Goal: Task Accomplishment & Management: Use online tool/utility

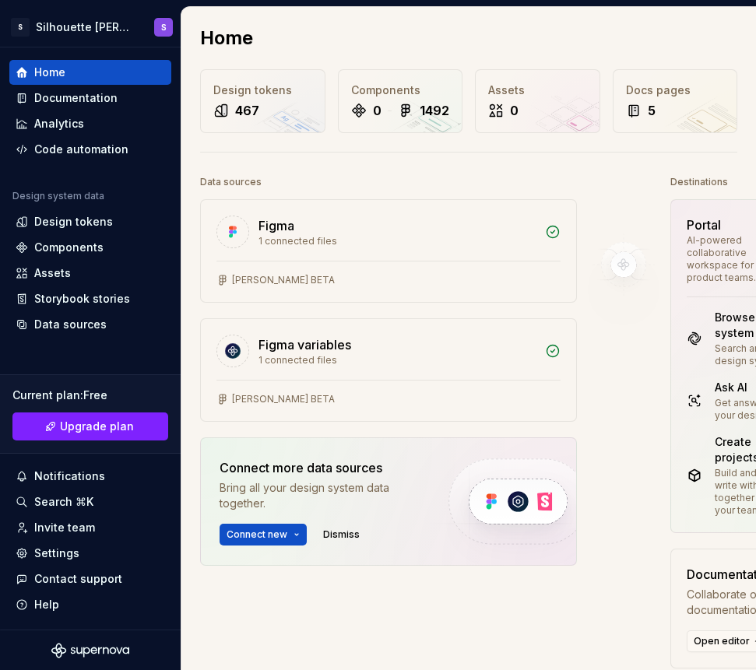
click at [87, 227] on div "Design tokens" at bounding box center [73, 222] width 79 height 16
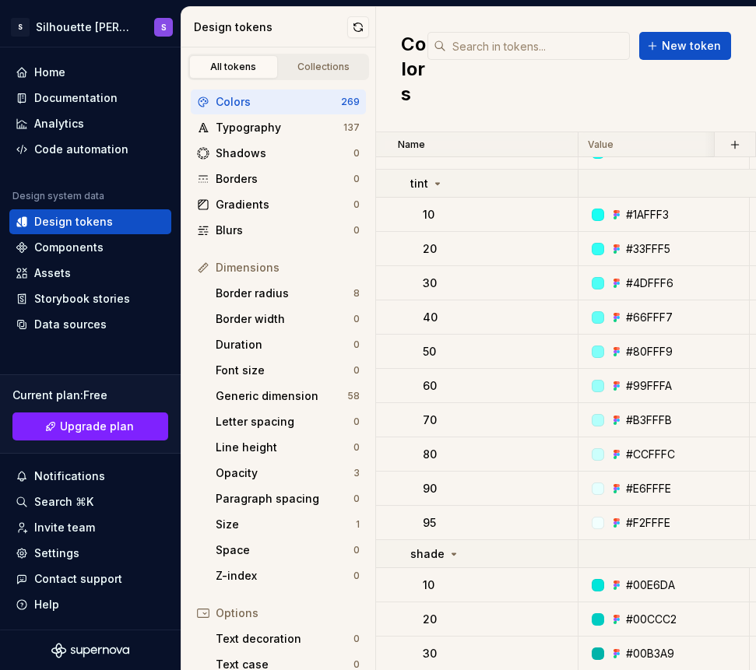
scroll to position [1497, 0]
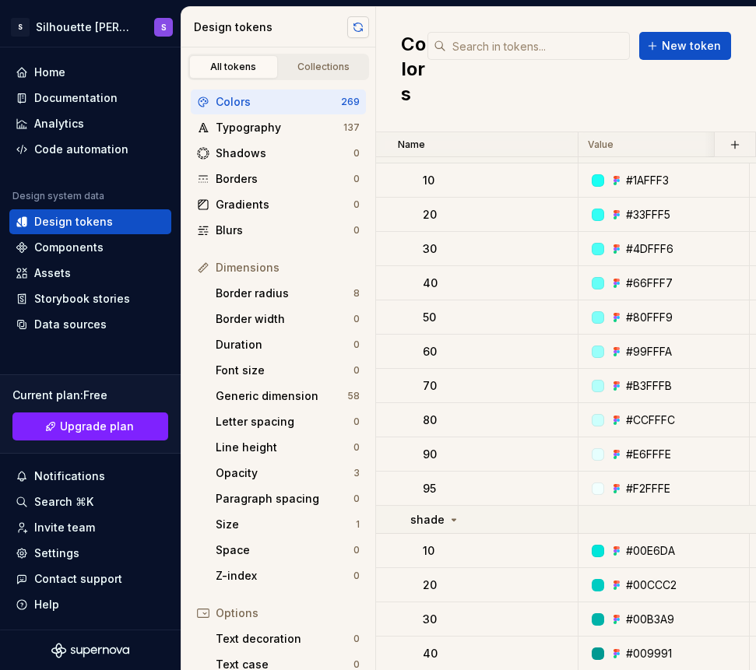
click at [360, 30] on button "button" at bounding box center [358, 27] width 22 height 22
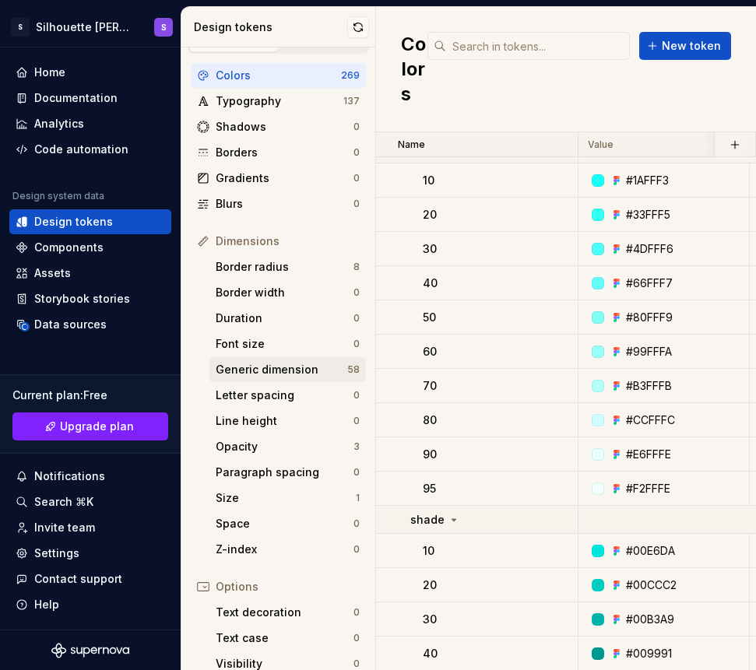
scroll to position [38, 0]
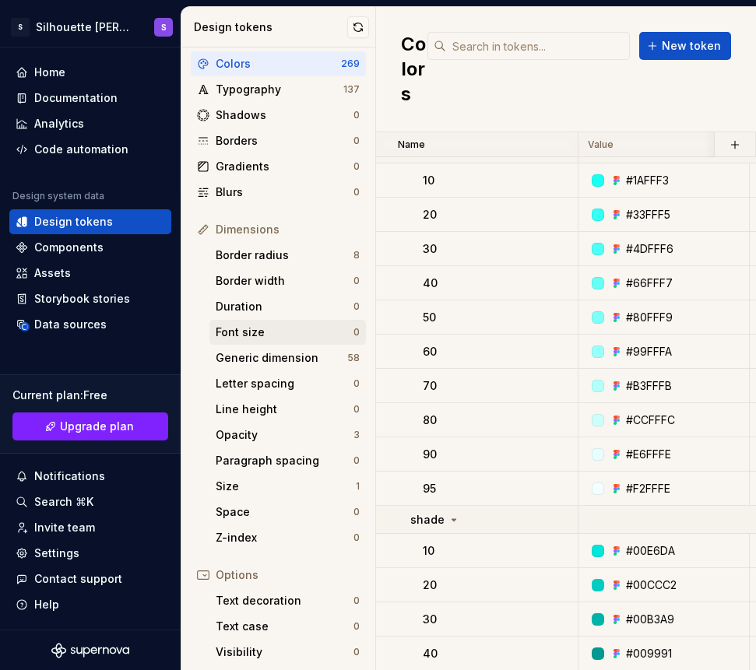
click at [255, 340] on div "Font size 0" at bounding box center [287, 332] width 156 height 25
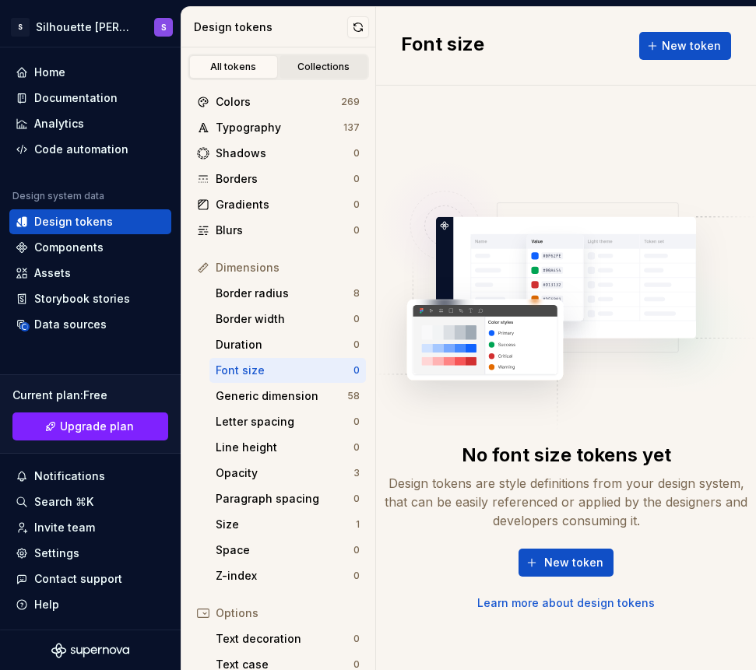
click at [310, 71] on div "Collections" at bounding box center [324, 67] width 78 height 12
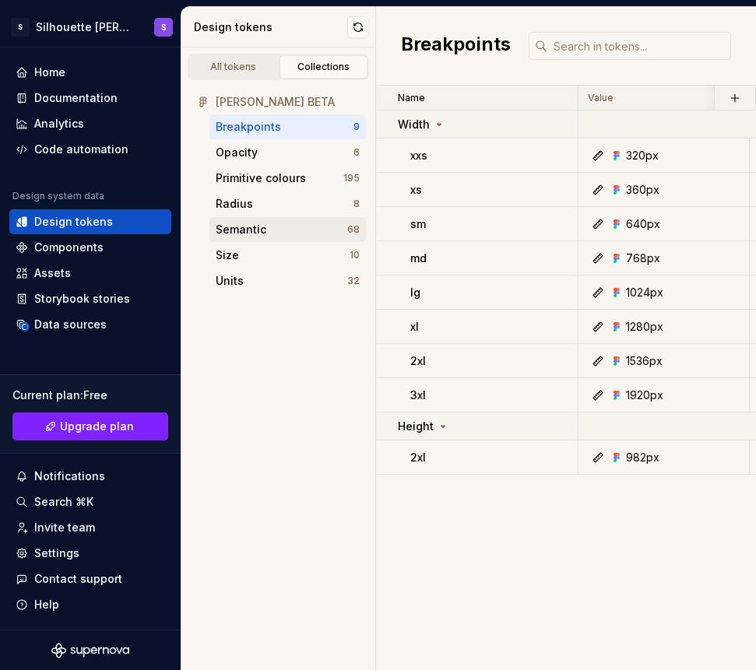
click at [264, 233] on div "Semantic" at bounding box center [241, 230] width 51 height 16
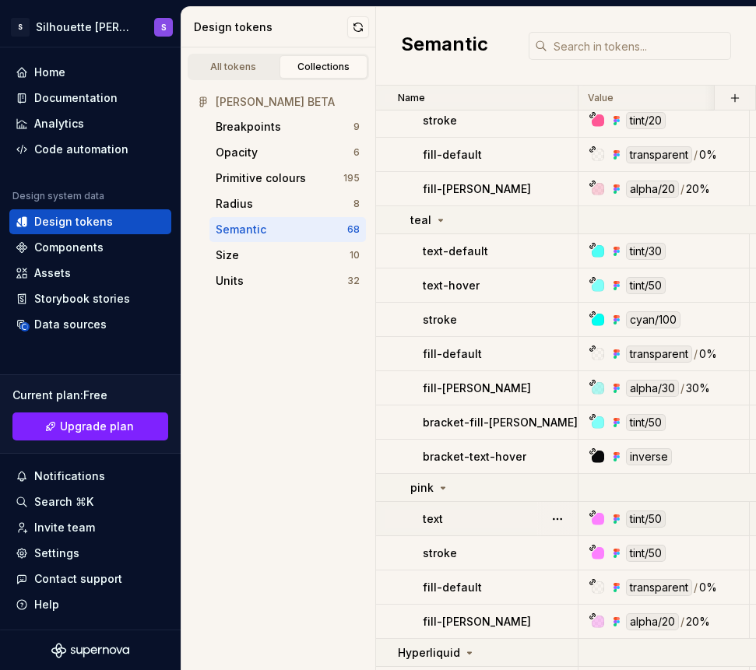
scroll to position [2133, 0]
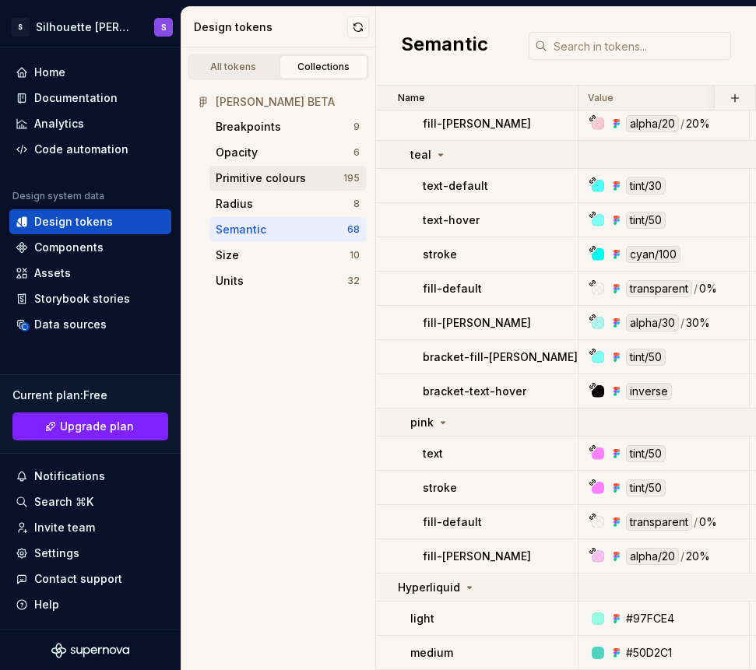
click at [278, 173] on div "Primitive colours" at bounding box center [261, 178] width 90 height 16
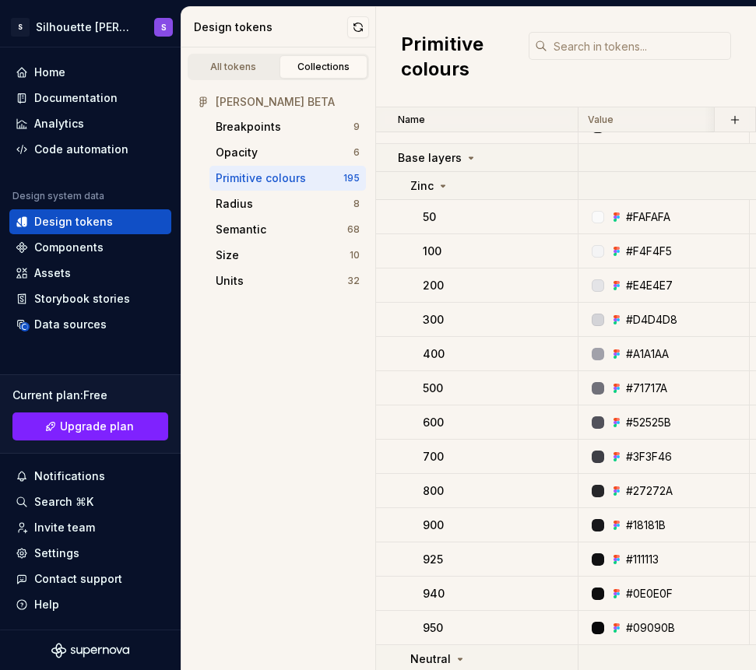
scroll to position [38, 0]
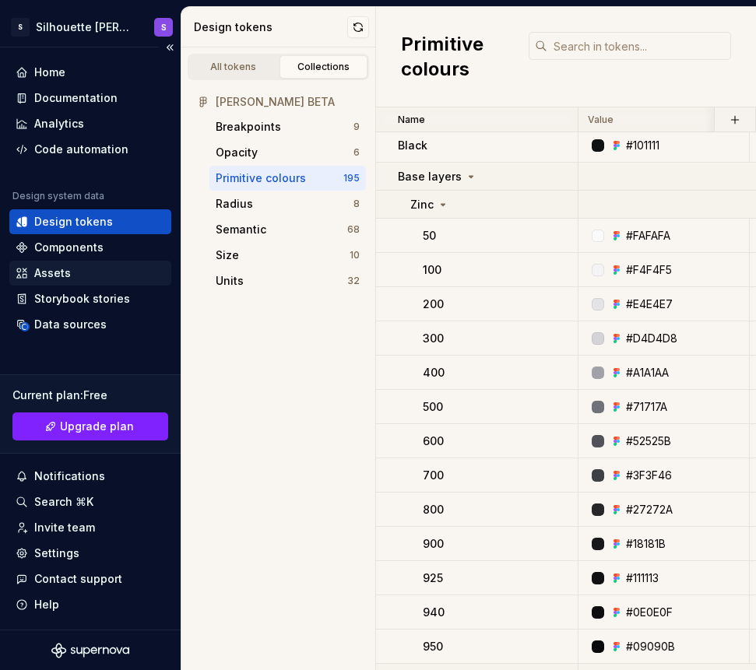
click at [77, 272] on div "Assets" at bounding box center [90, 273] width 149 height 16
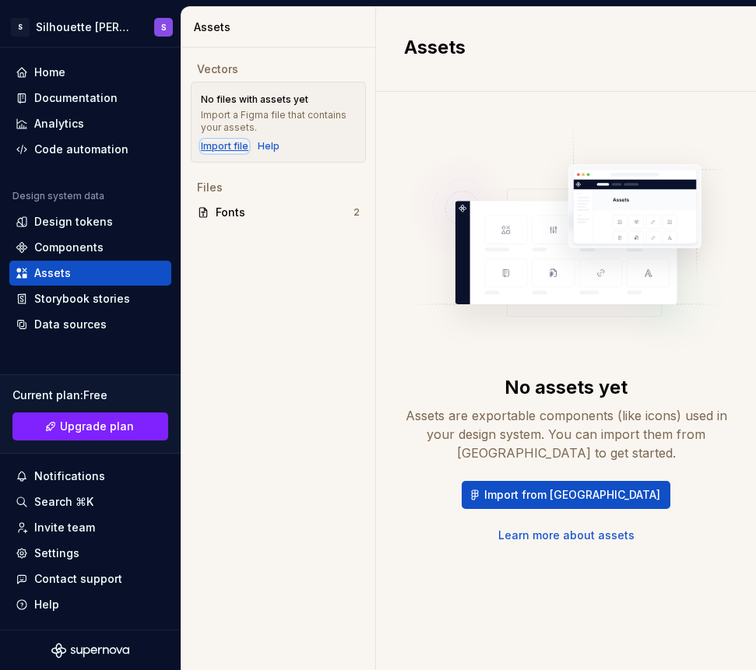
click at [227, 147] on div "Import file" at bounding box center [224, 146] width 47 height 12
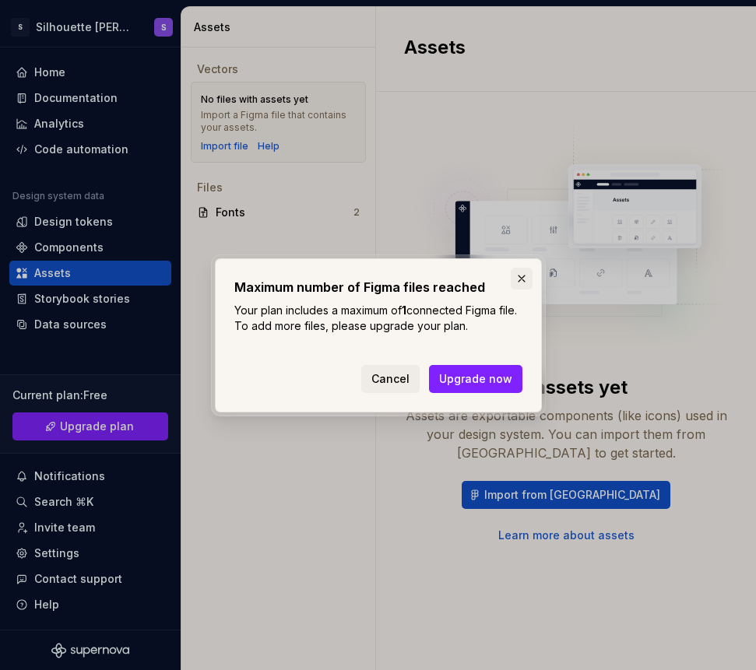
click at [523, 278] on button "button" at bounding box center [521, 279] width 22 height 22
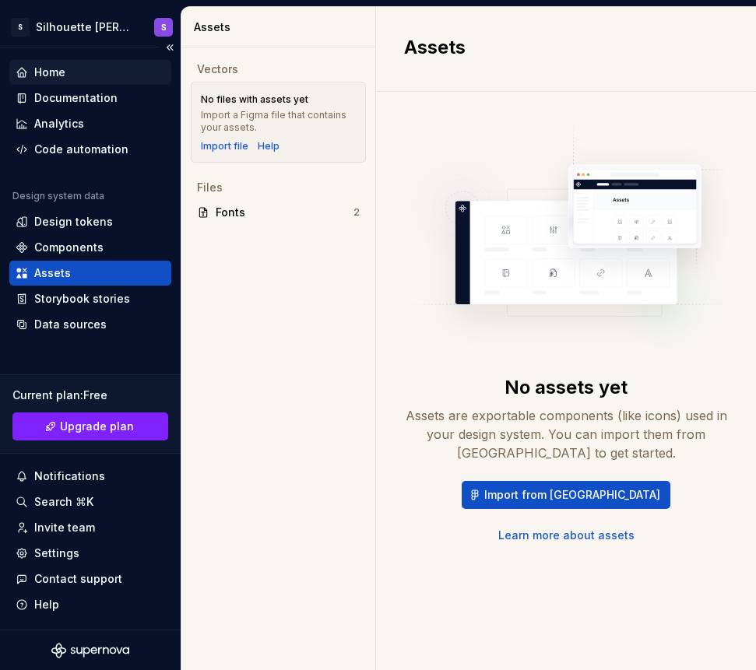
click at [74, 75] on div "Home" at bounding box center [90, 73] width 149 height 16
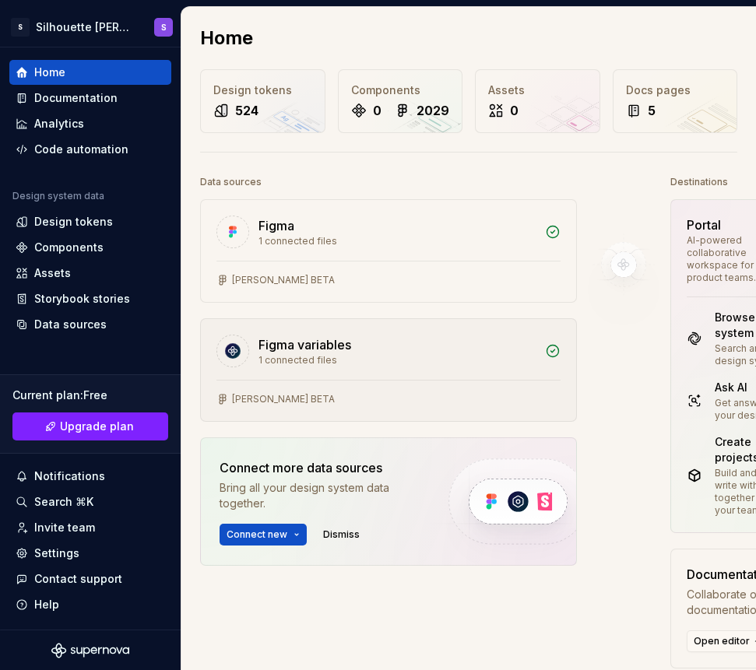
scroll to position [0, 9]
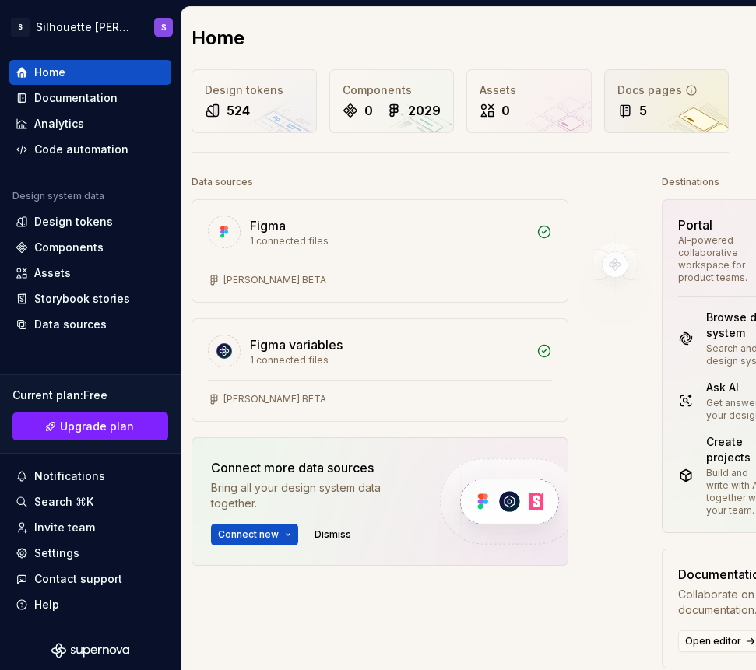
click at [648, 96] on div "Docs pages" at bounding box center [666, 90] width 99 height 16
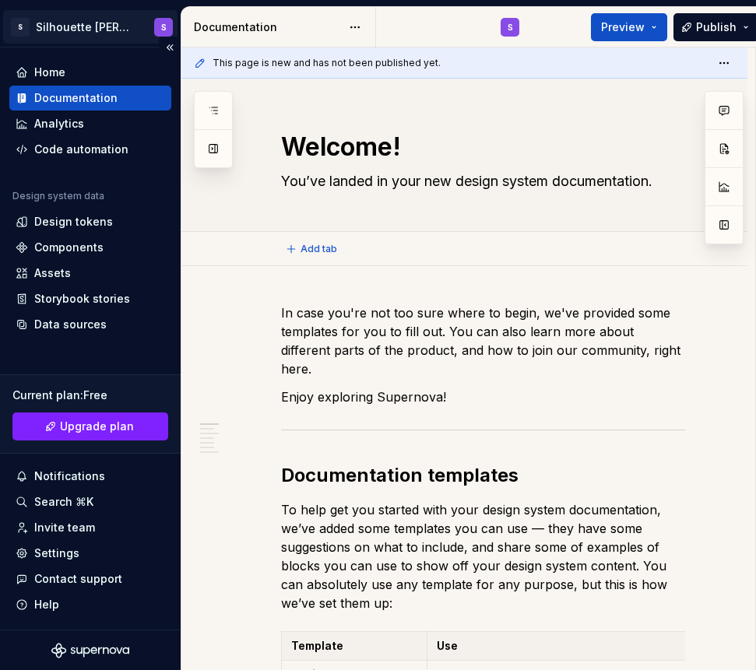
type textarea "*"
